Goal: Transaction & Acquisition: Purchase product/service

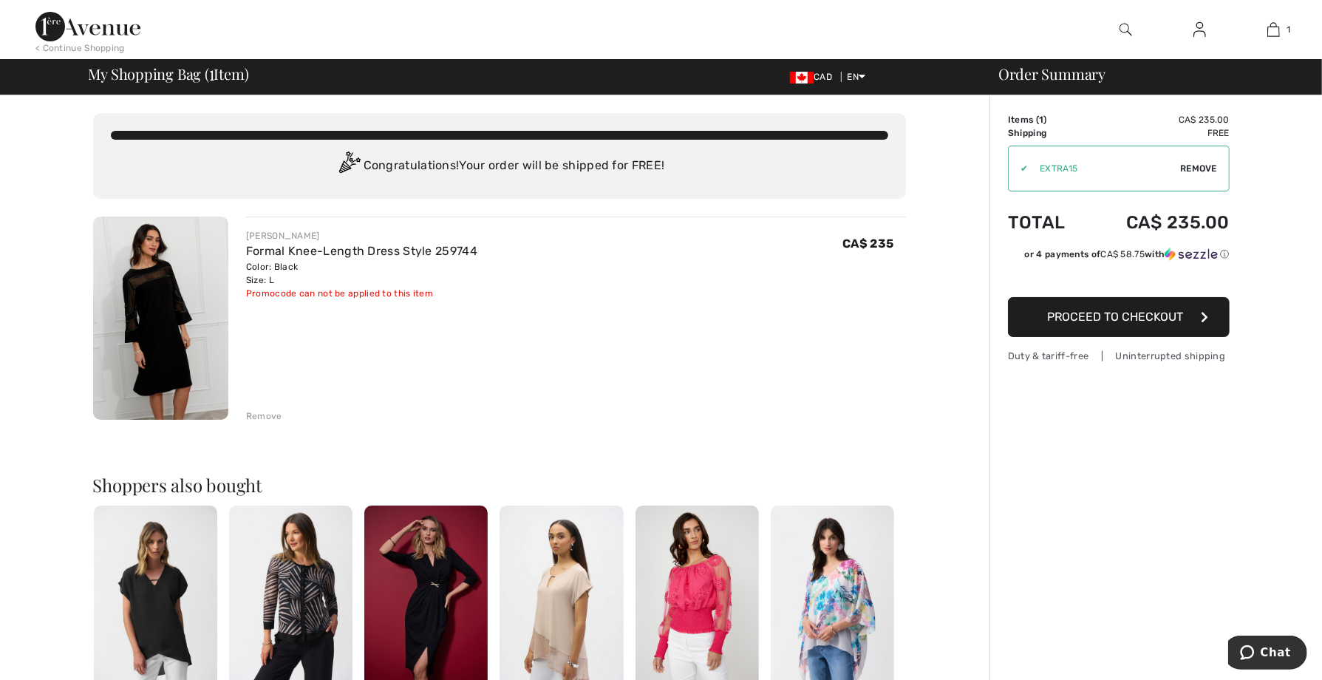
click at [1111, 310] on button "Proceed to Checkout" at bounding box center [1119, 317] width 222 height 40
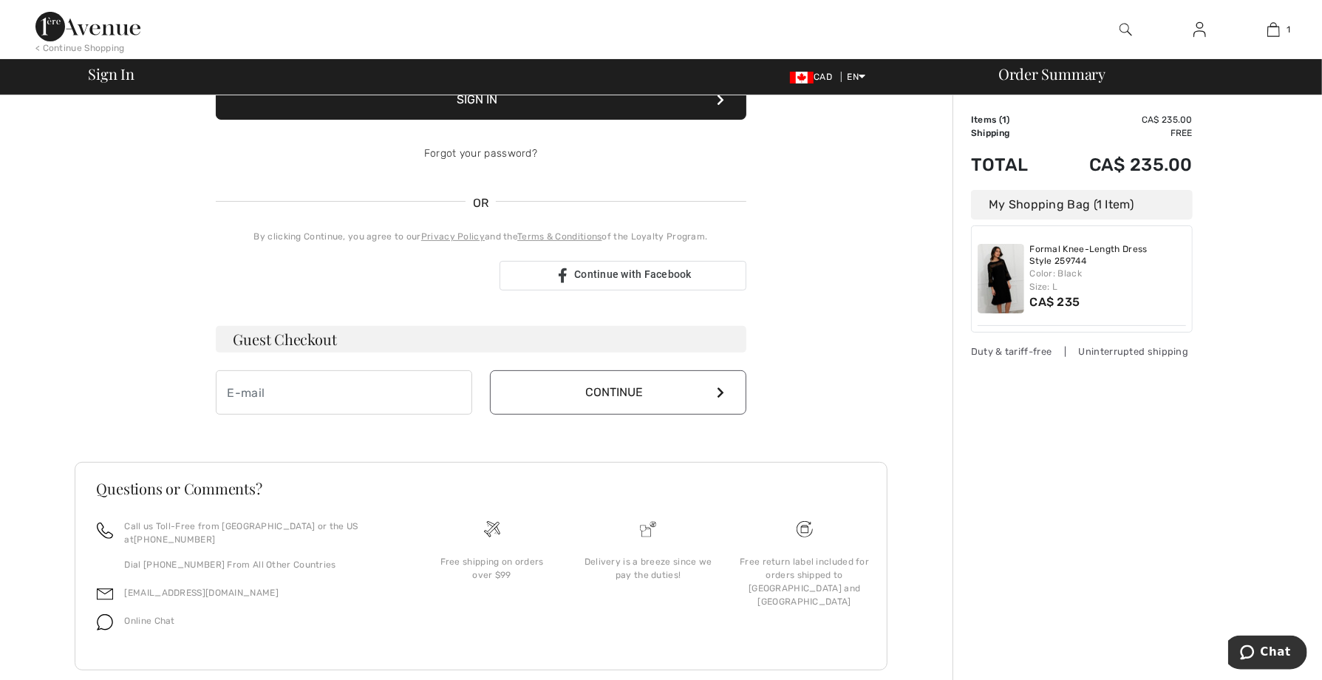
scroll to position [244, 0]
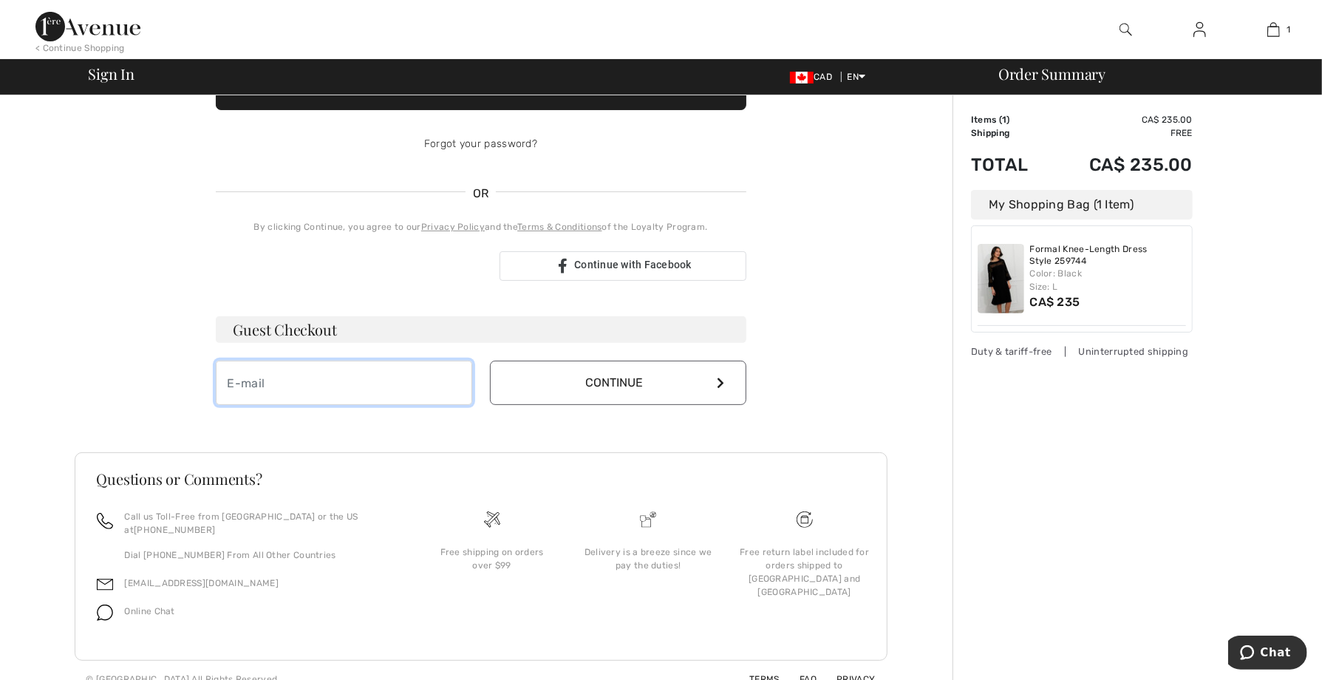
click at [329, 387] on input "email" at bounding box center [344, 383] width 256 height 44
type input "Barb@grubbox.ca"
click at [630, 383] on button "Continue" at bounding box center [618, 383] width 256 height 44
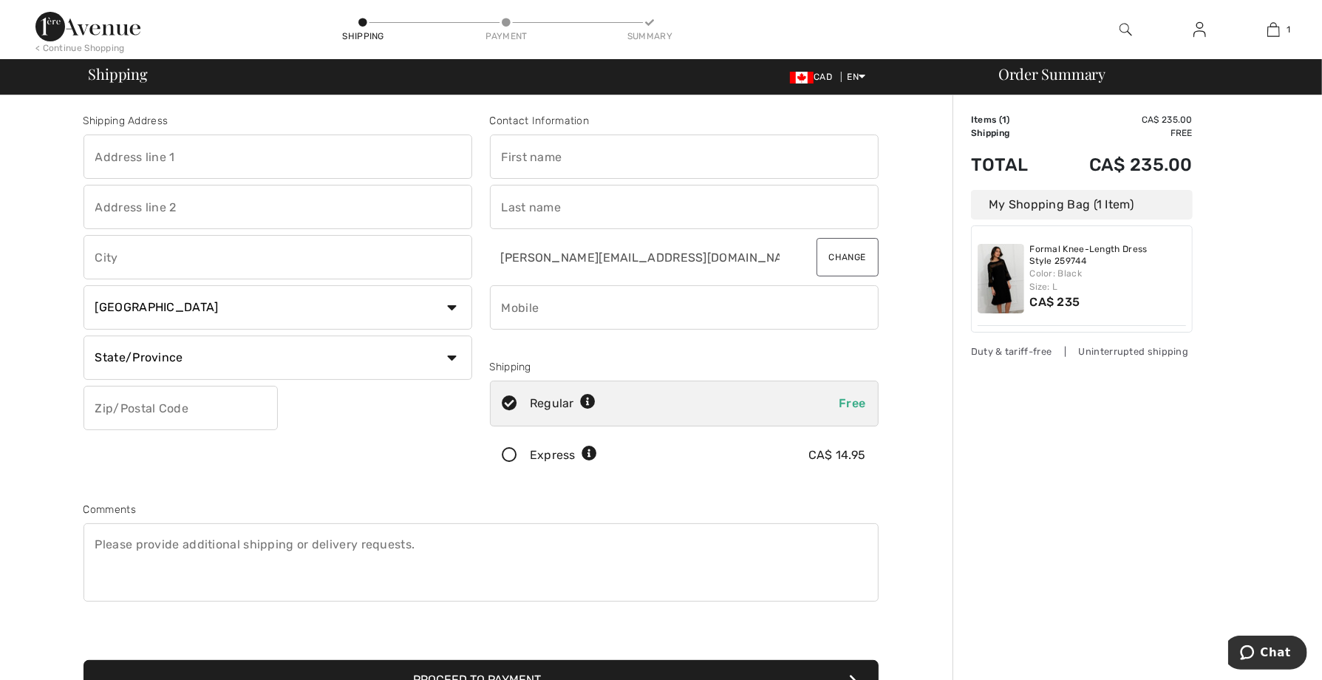
click at [106, 155] on input "text" at bounding box center [277, 156] width 389 height 44
type input "363 Crossley Avenue"
type input "P.O. Box 1350"
type input "The Pas"
select select "MB"
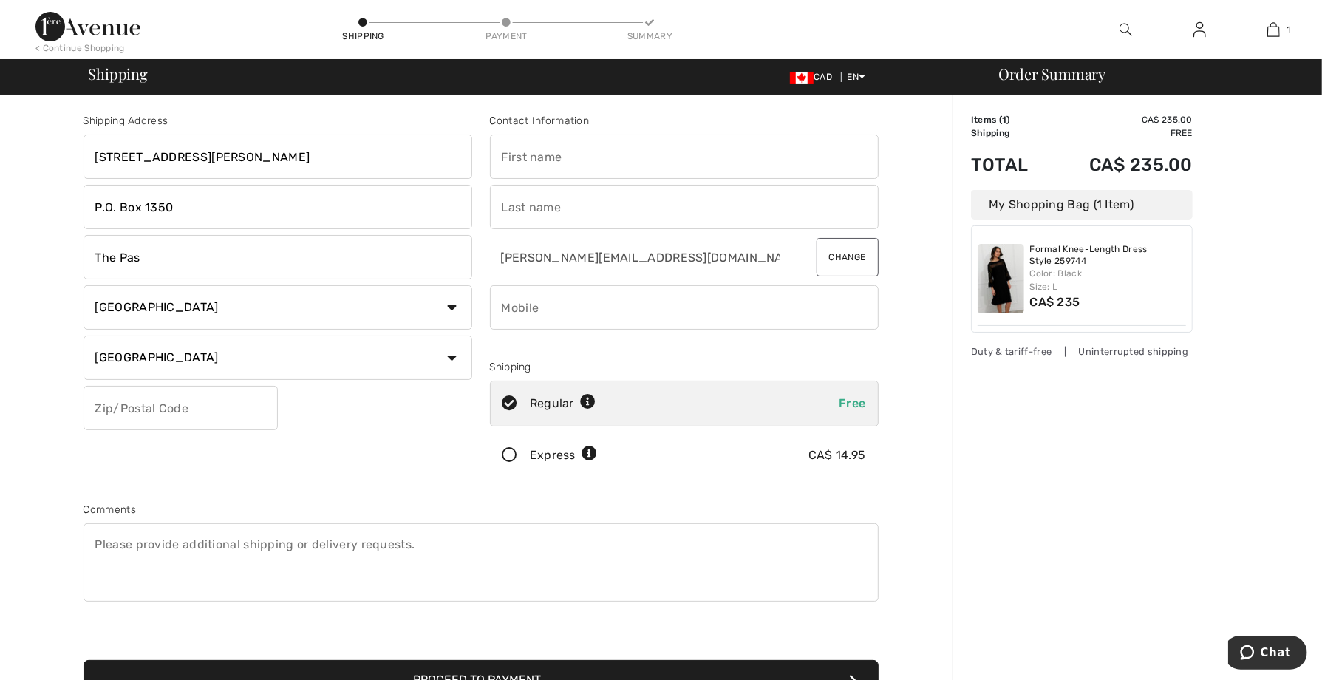
type input "R9A 1L3"
type input "Barbara"
type input "Morrish"
type input "2046236469"
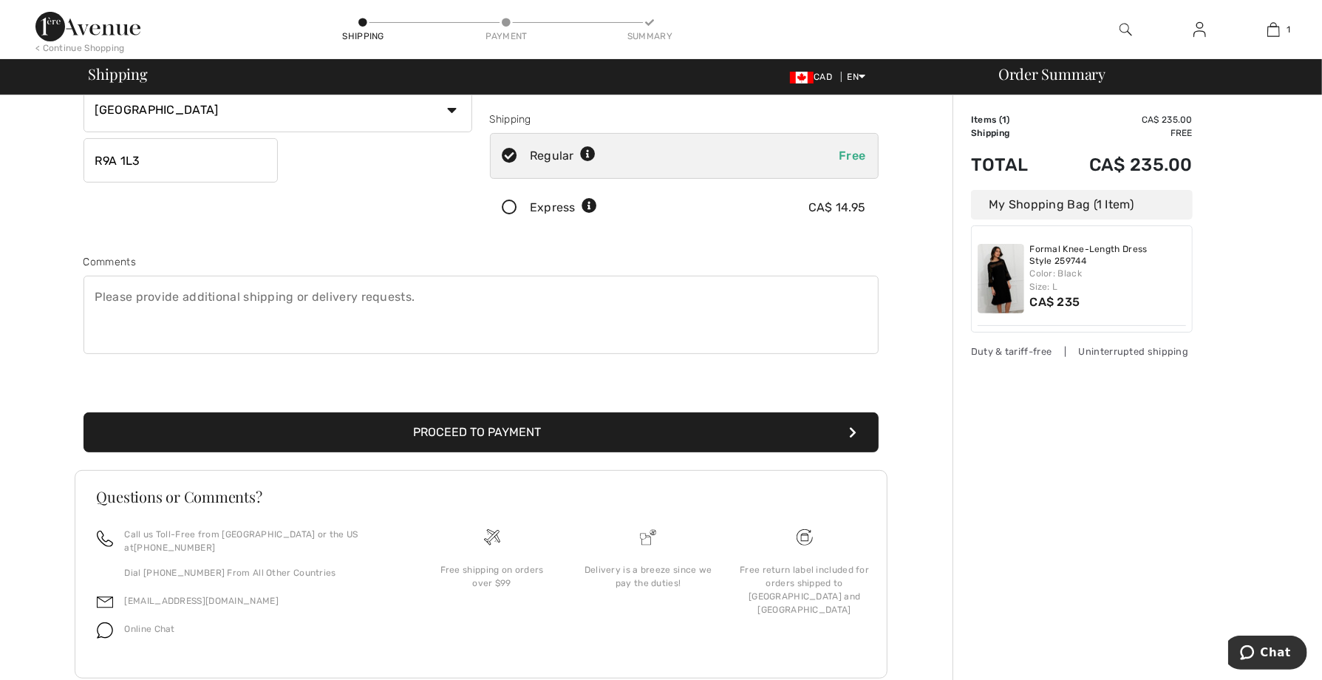
scroll to position [266, 0]
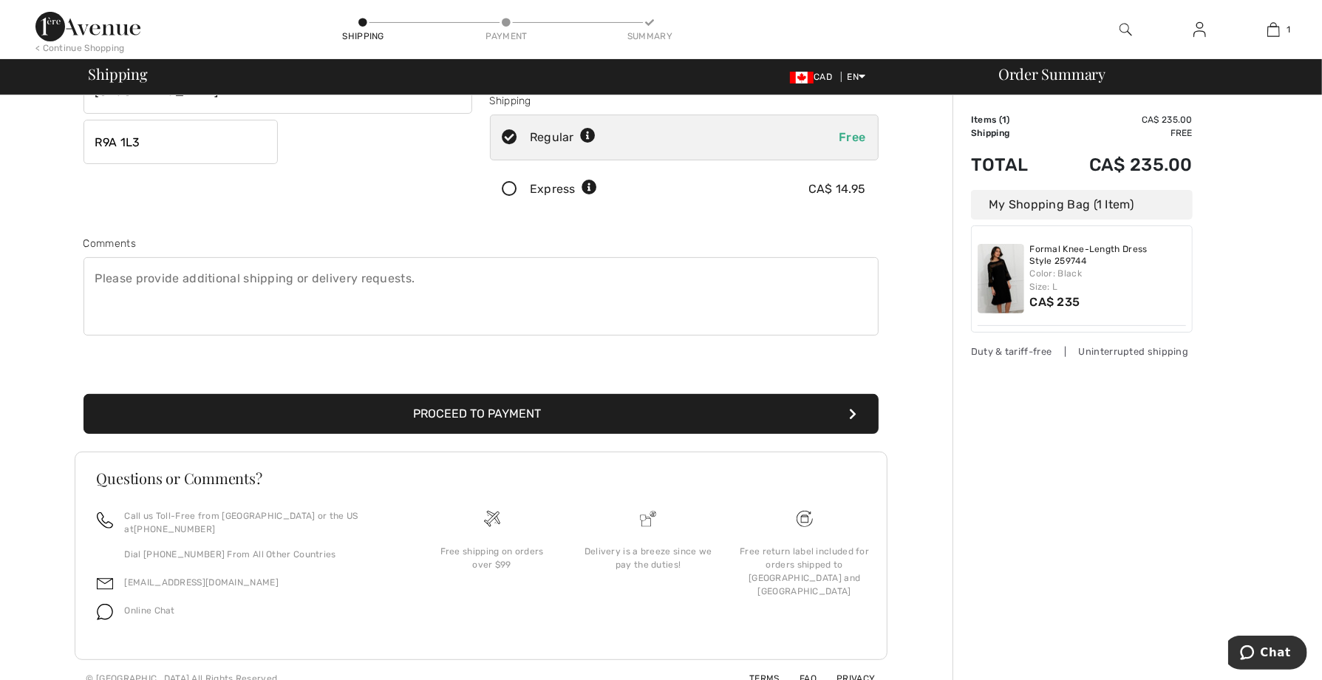
click at [468, 413] on button "Proceed to Payment" at bounding box center [480, 414] width 795 height 40
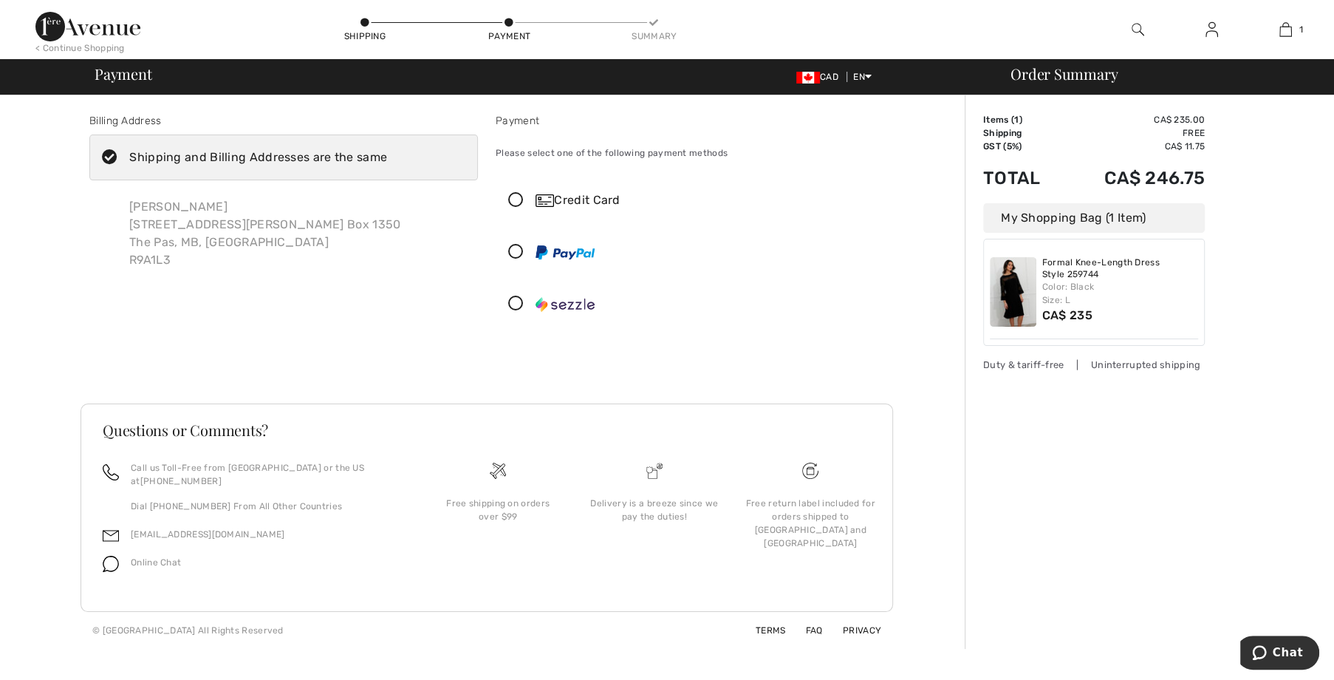
click at [550, 199] on img at bounding box center [545, 200] width 18 height 13
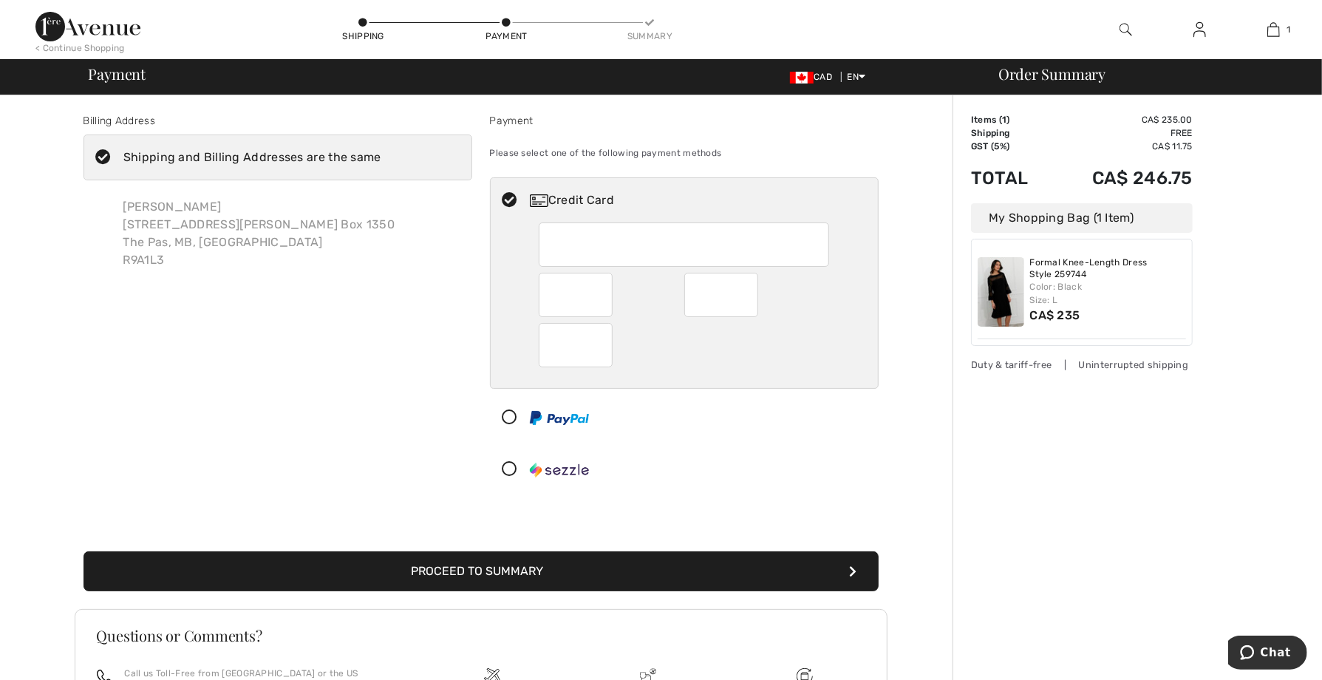
click at [798, 416] on div at bounding box center [678, 417] width 375 height 44
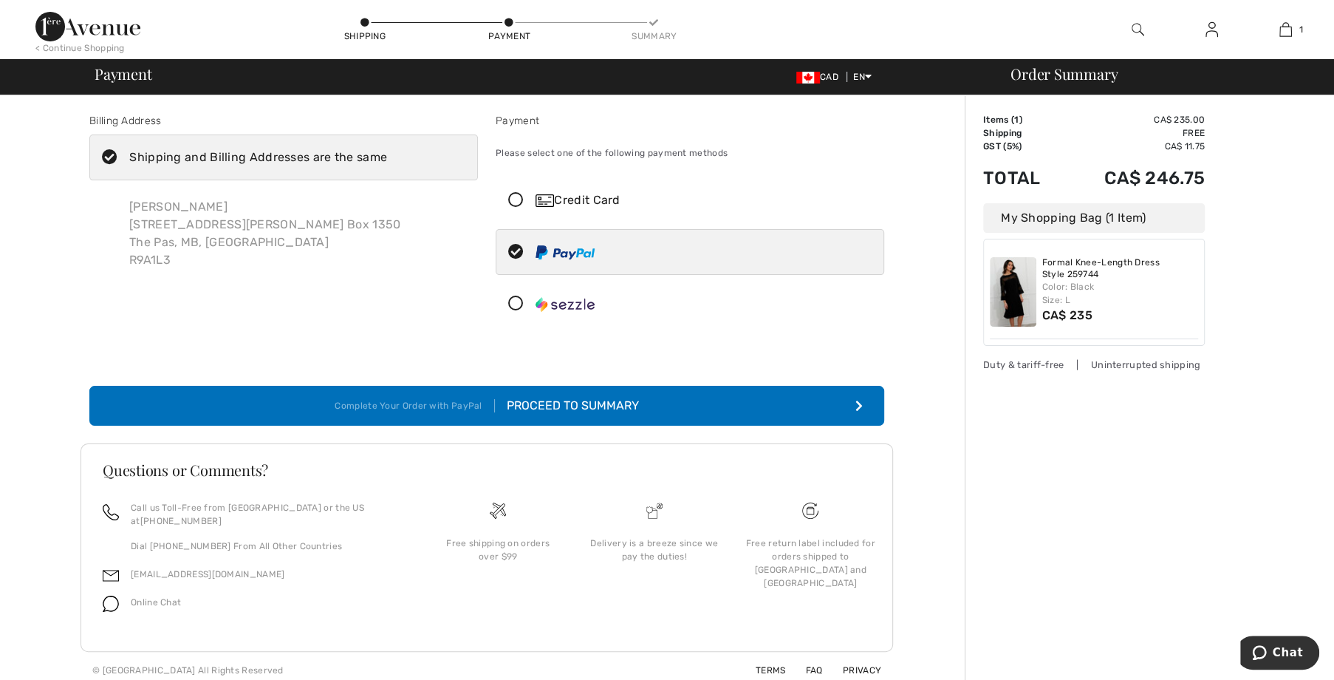
click at [592, 250] on img at bounding box center [565, 252] width 59 height 14
click at [576, 199] on div "Credit Card" at bounding box center [705, 200] width 338 height 18
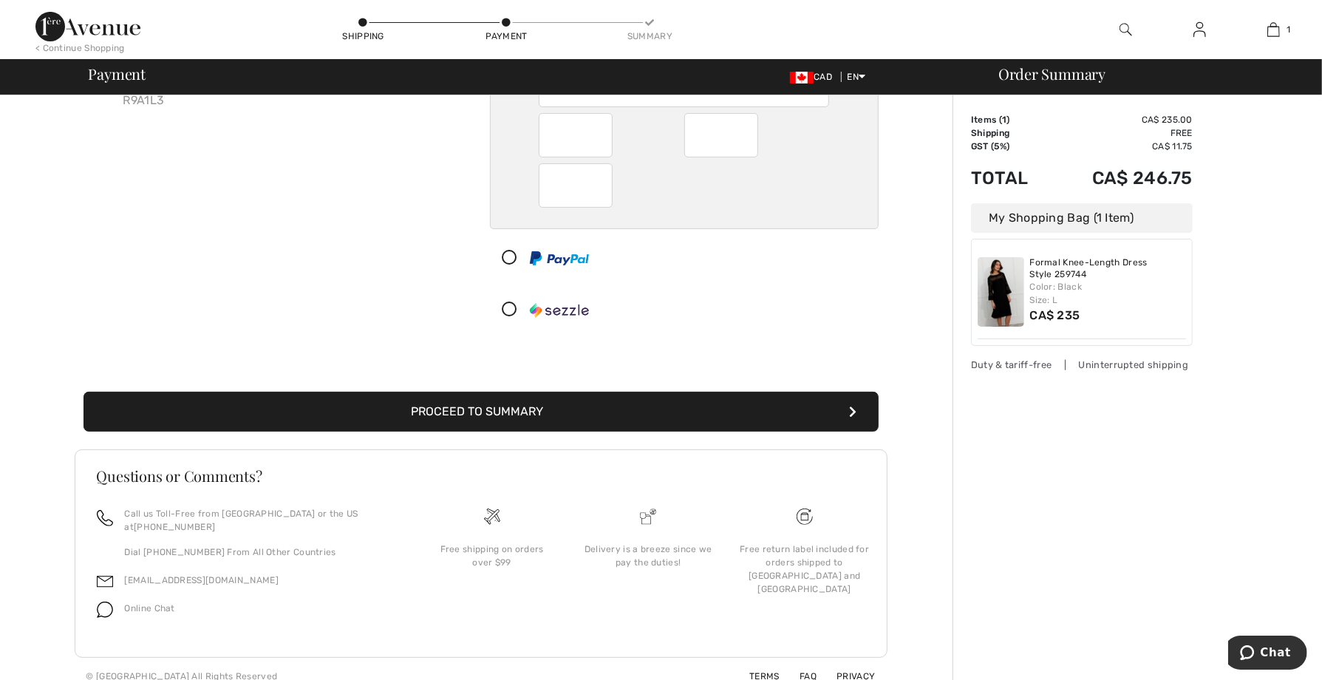
scroll to position [160, 0]
click at [511, 401] on button "Proceed to Summary" at bounding box center [480, 411] width 795 height 40
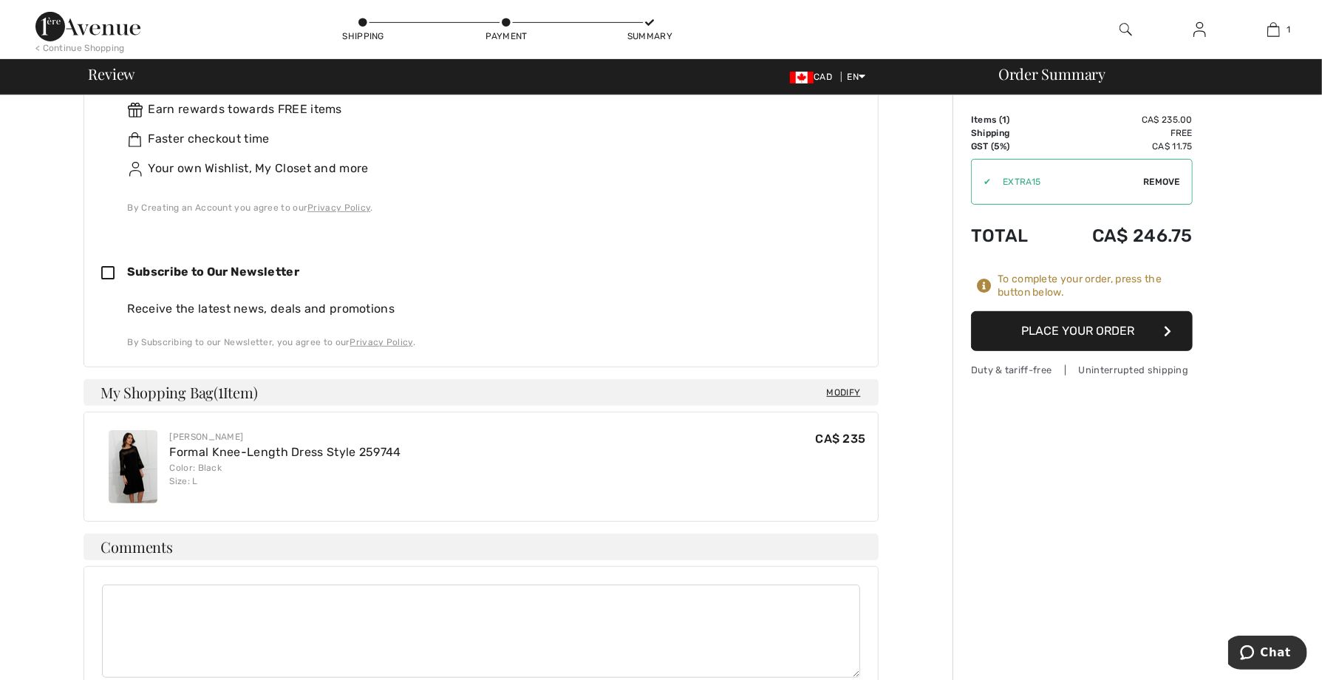
scroll to position [570, 0]
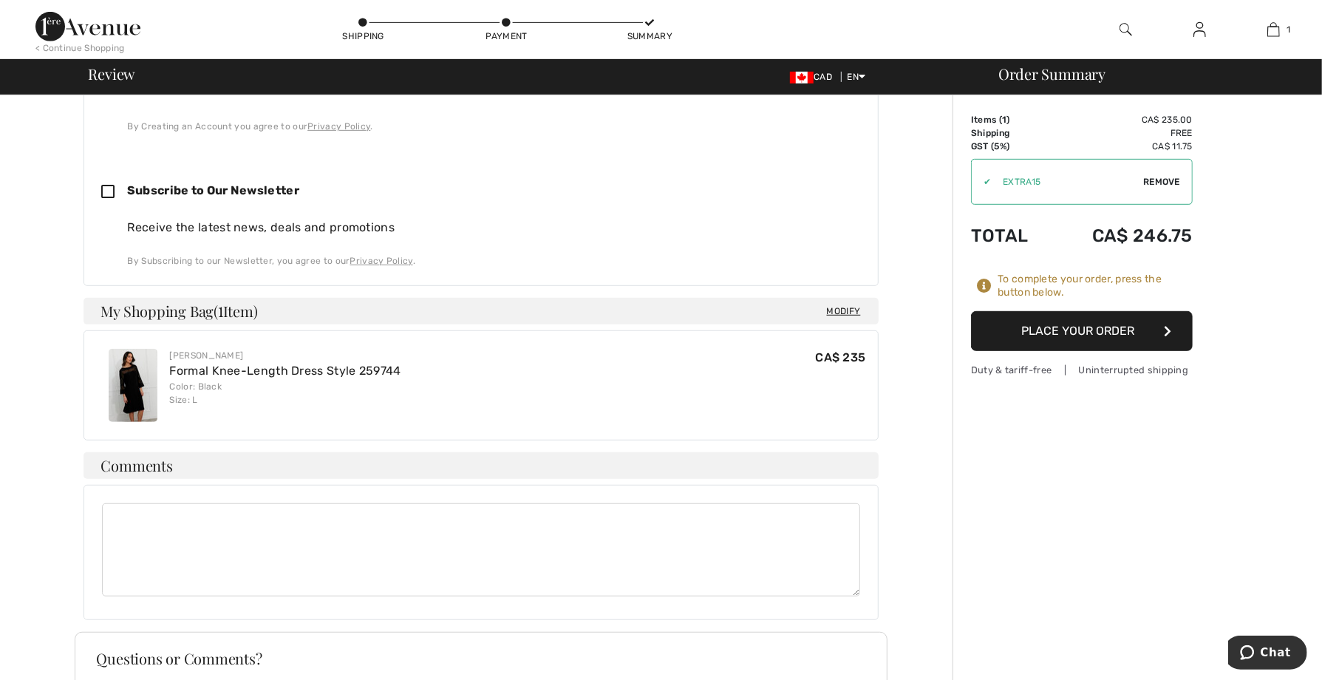
click at [1082, 332] on button "Place Your Order" at bounding box center [1082, 331] width 222 height 40
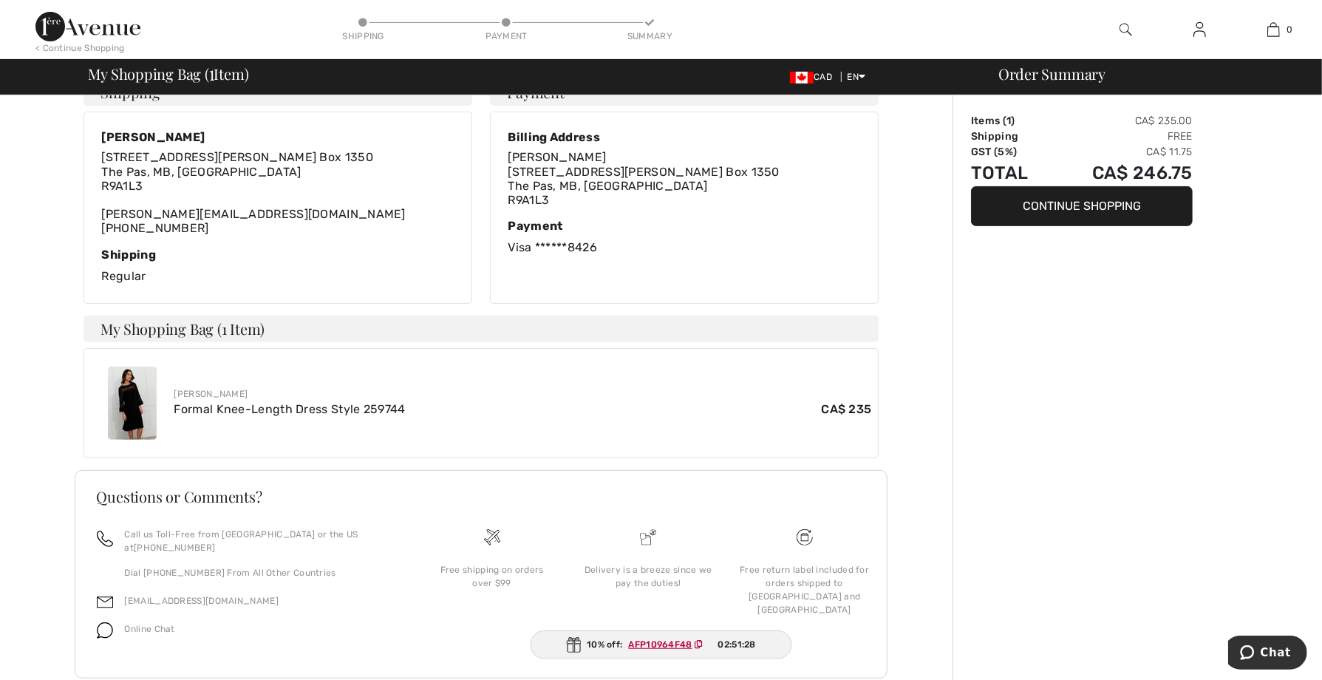
scroll to position [305, 0]
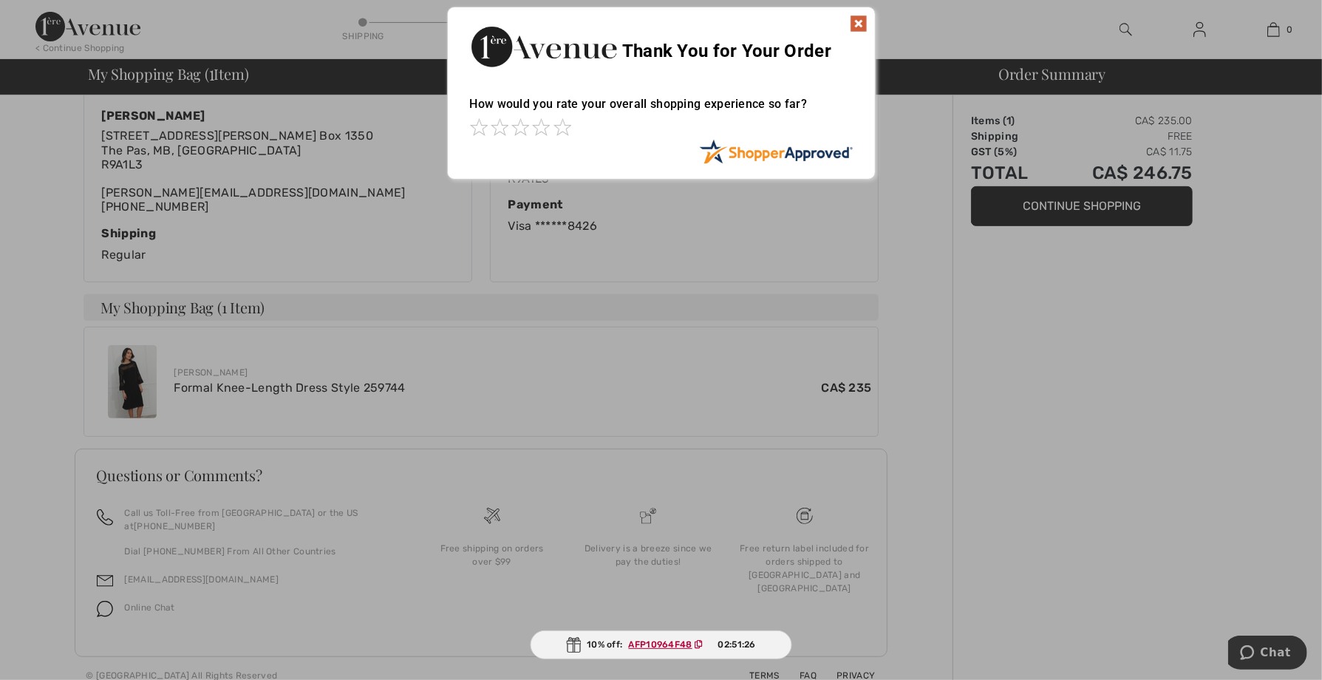
click at [862, 18] on img at bounding box center [859, 24] width 18 height 18
